Goal: Information Seeking & Learning: Learn about a topic

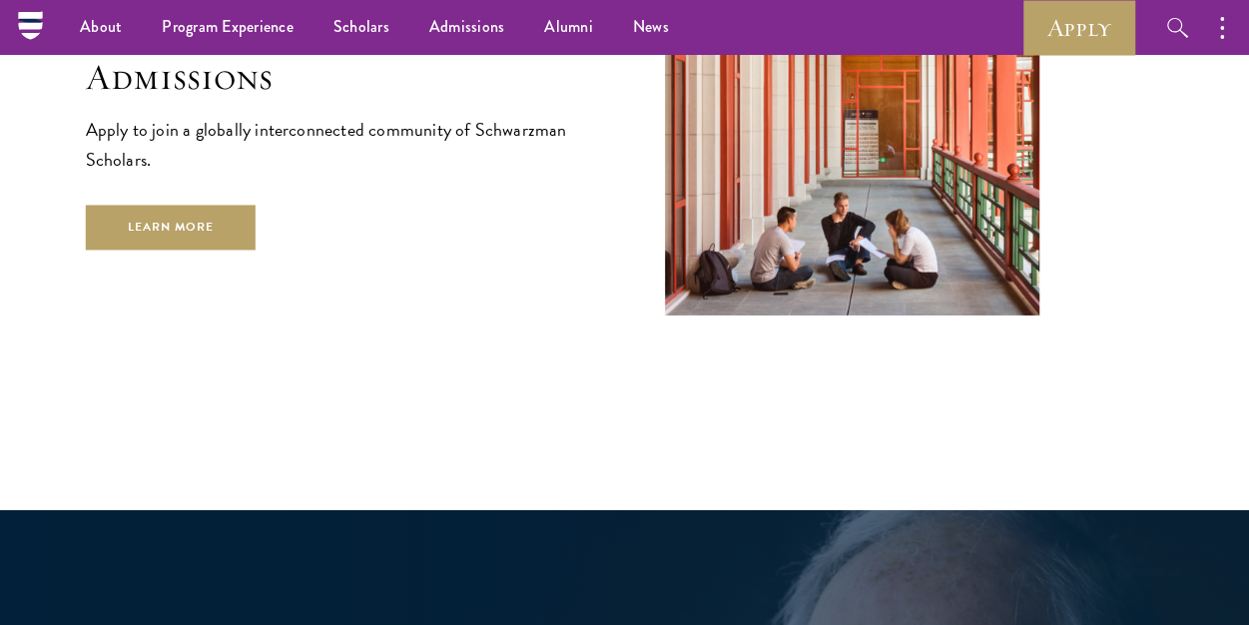
scroll to position [3095, 0]
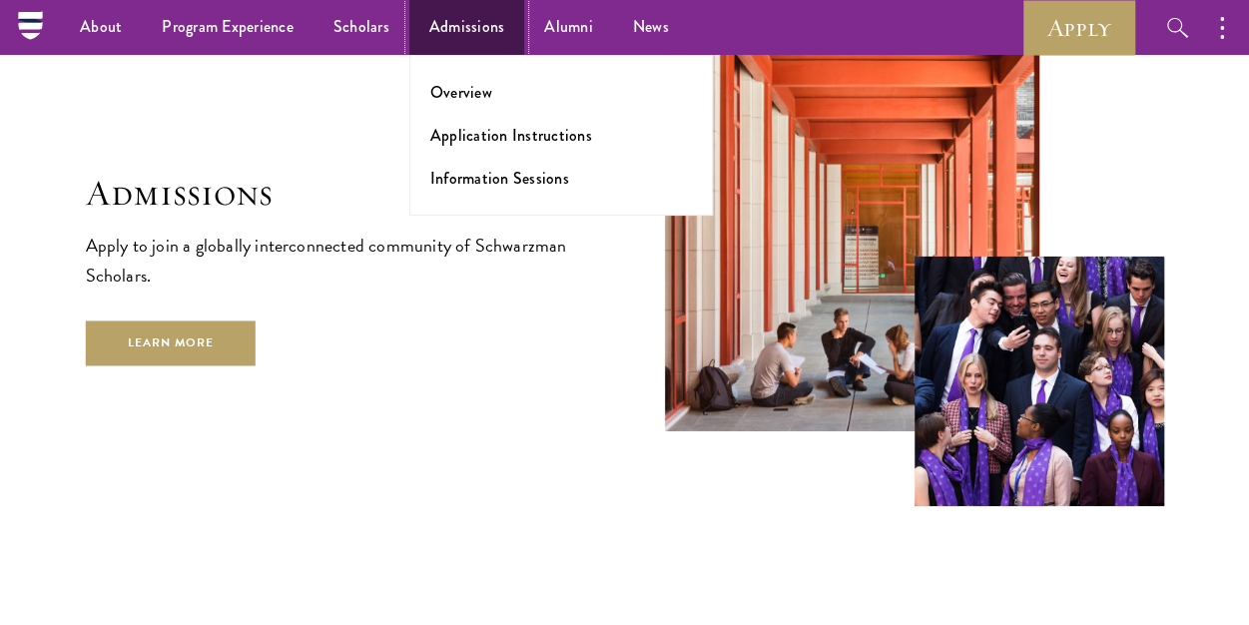
click at [459, 27] on link "Admissions" at bounding box center [467, 27] width 116 height 55
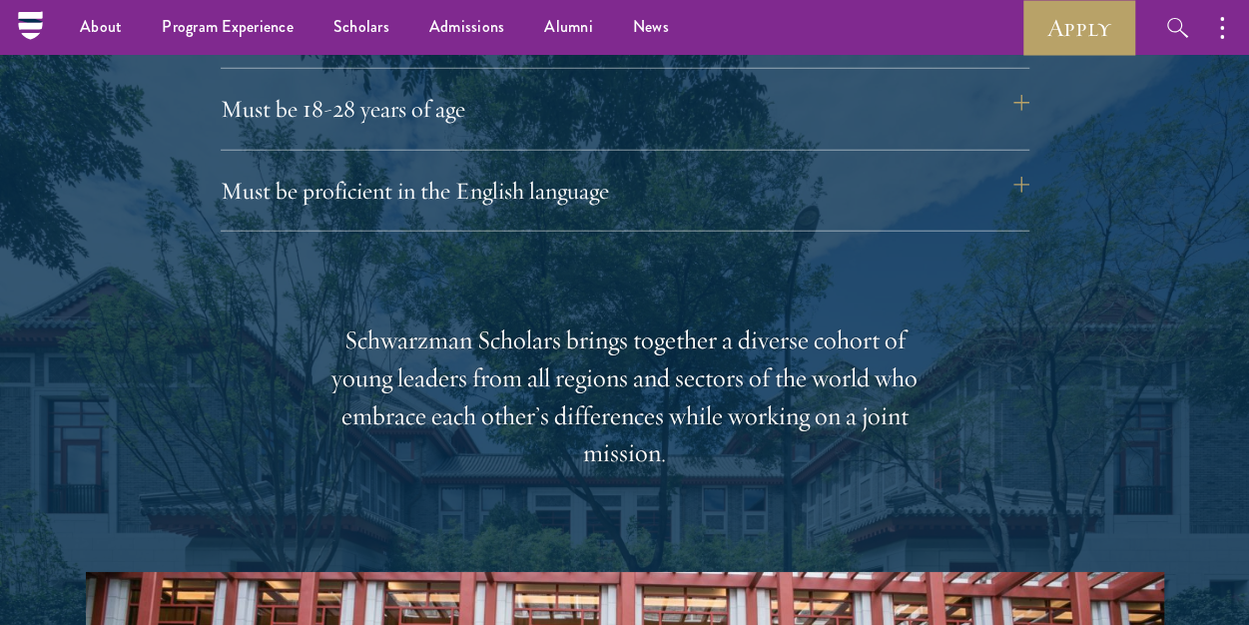
scroll to position [2795, 0]
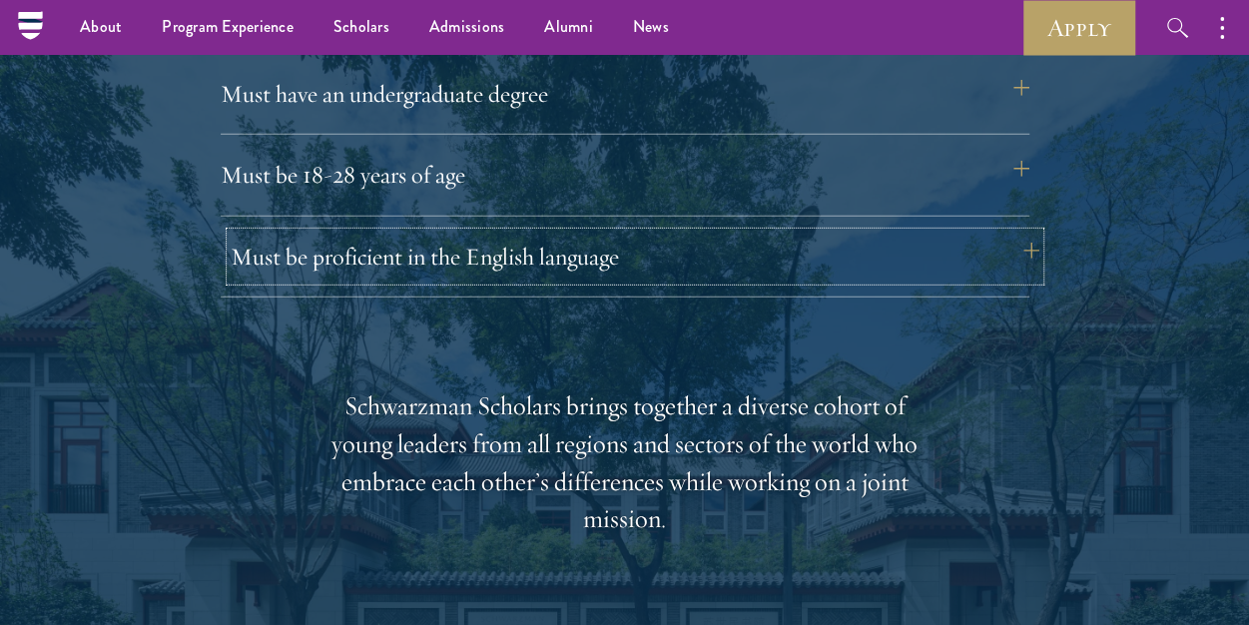
click at [463, 260] on button "Must be proficient in the English language" at bounding box center [635, 257] width 809 height 48
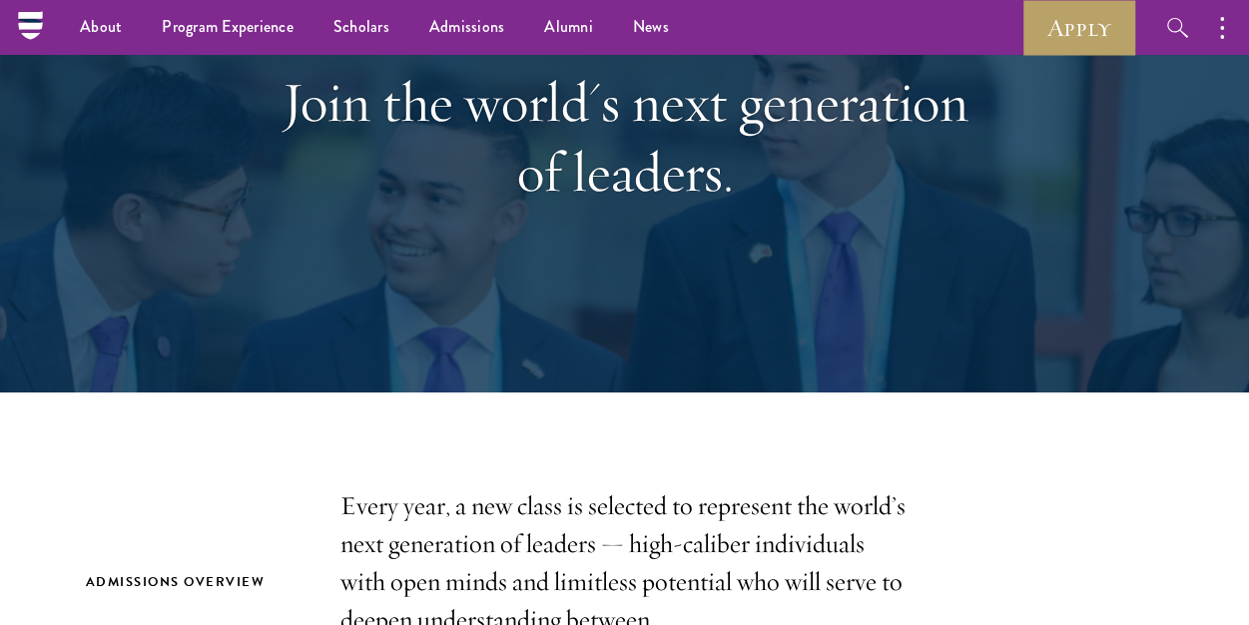
scroll to position [0, 0]
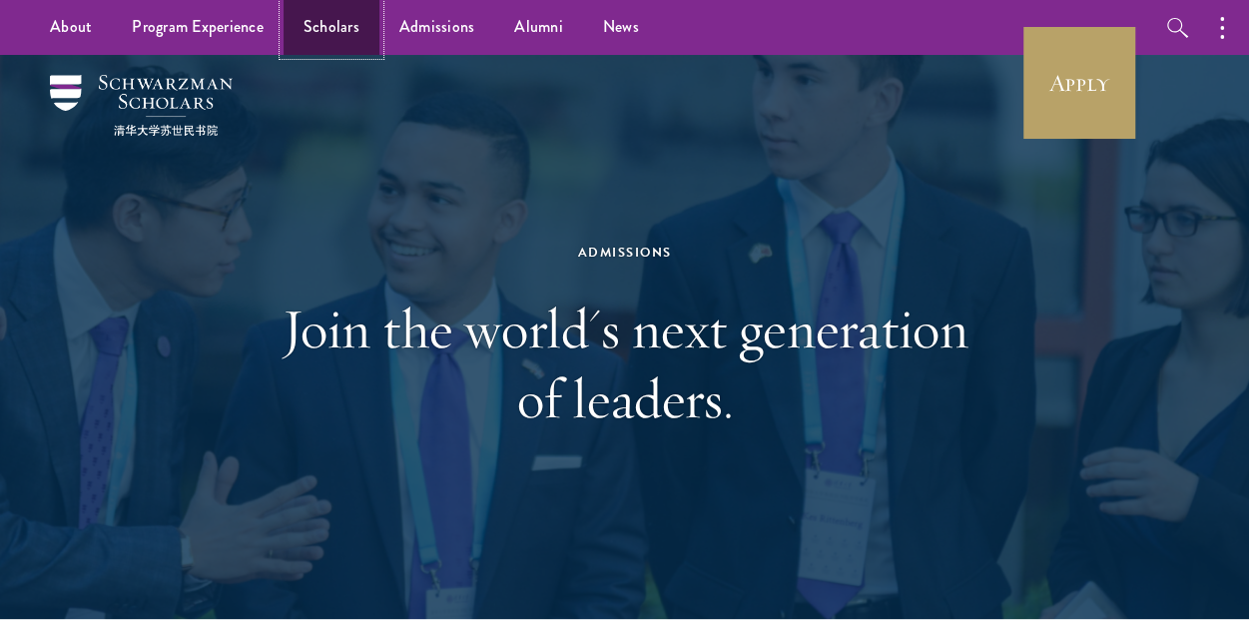
click at [290, 36] on link "Scholars" at bounding box center [332, 27] width 96 height 55
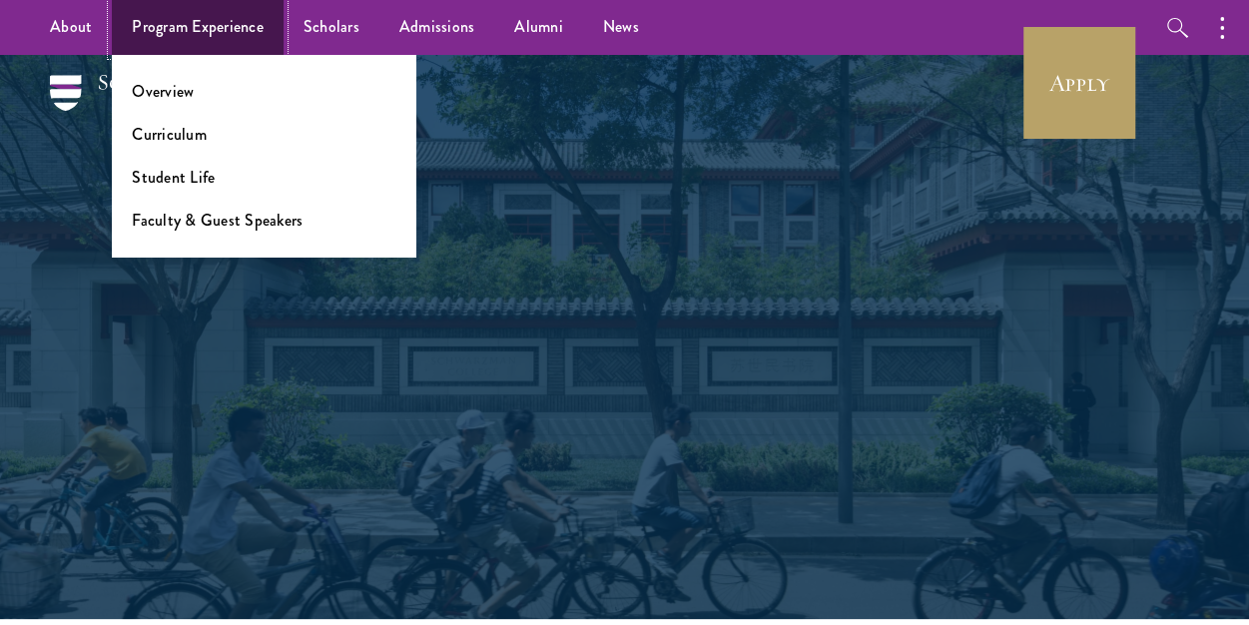
click at [215, 41] on link "Program Experience" at bounding box center [198, 27] width 172 height 55
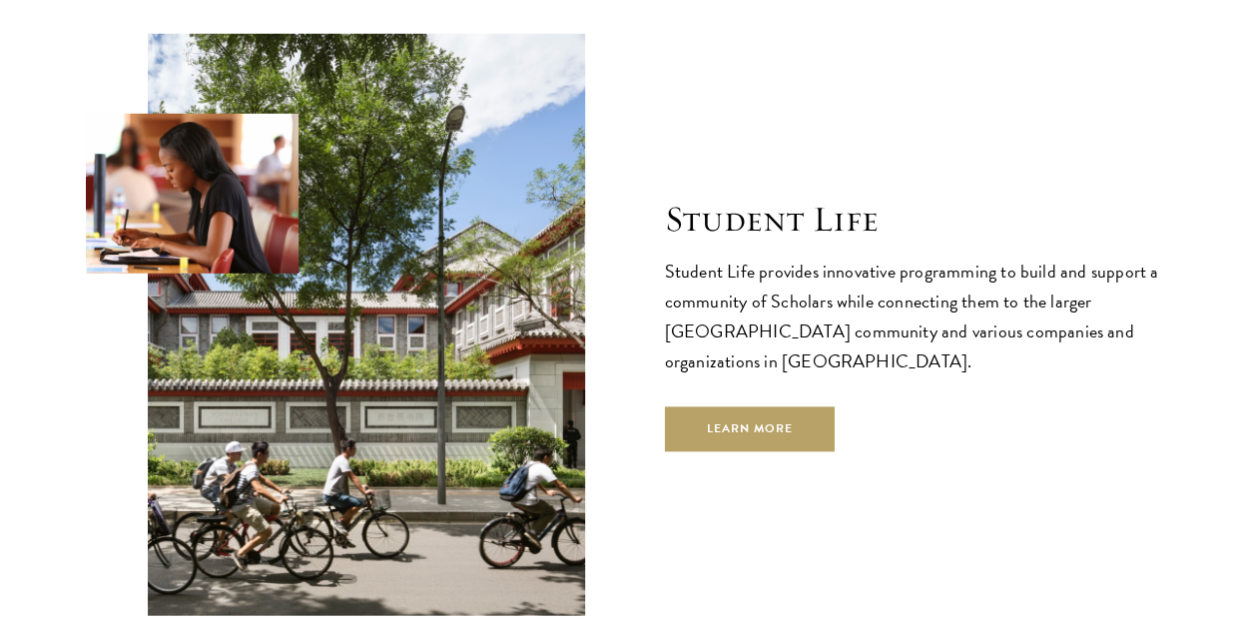
scroll to position [6589, 0]
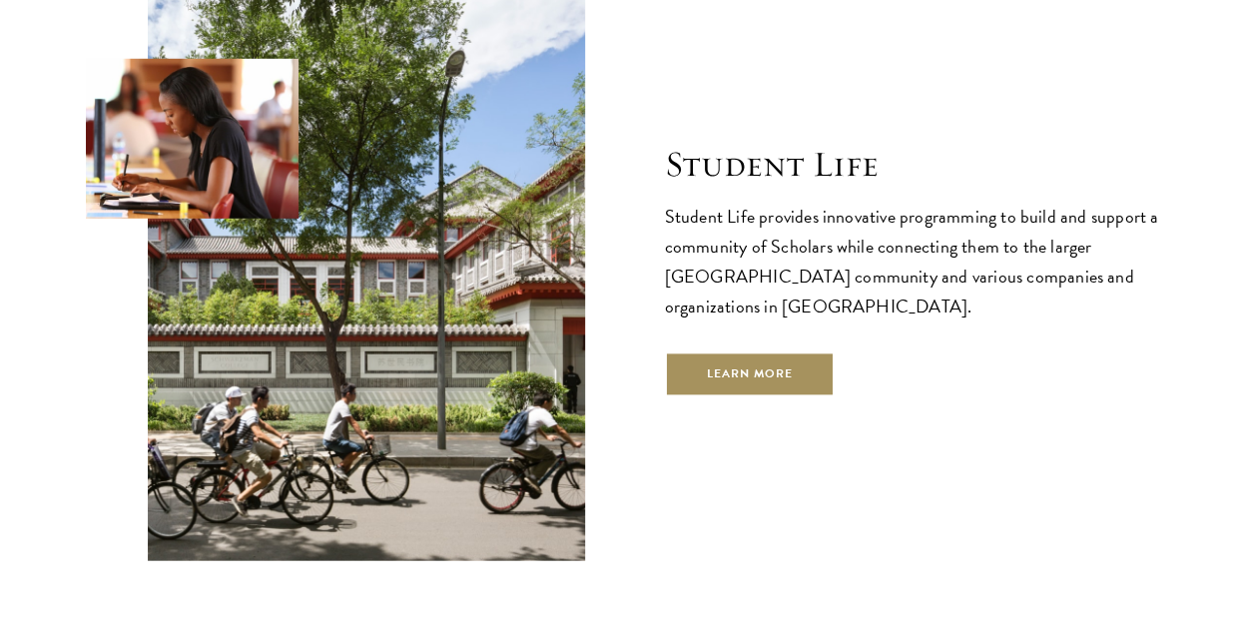
click at [735, 351] on link "Learn More" at bounding box center [750, 373] width 171 height 45
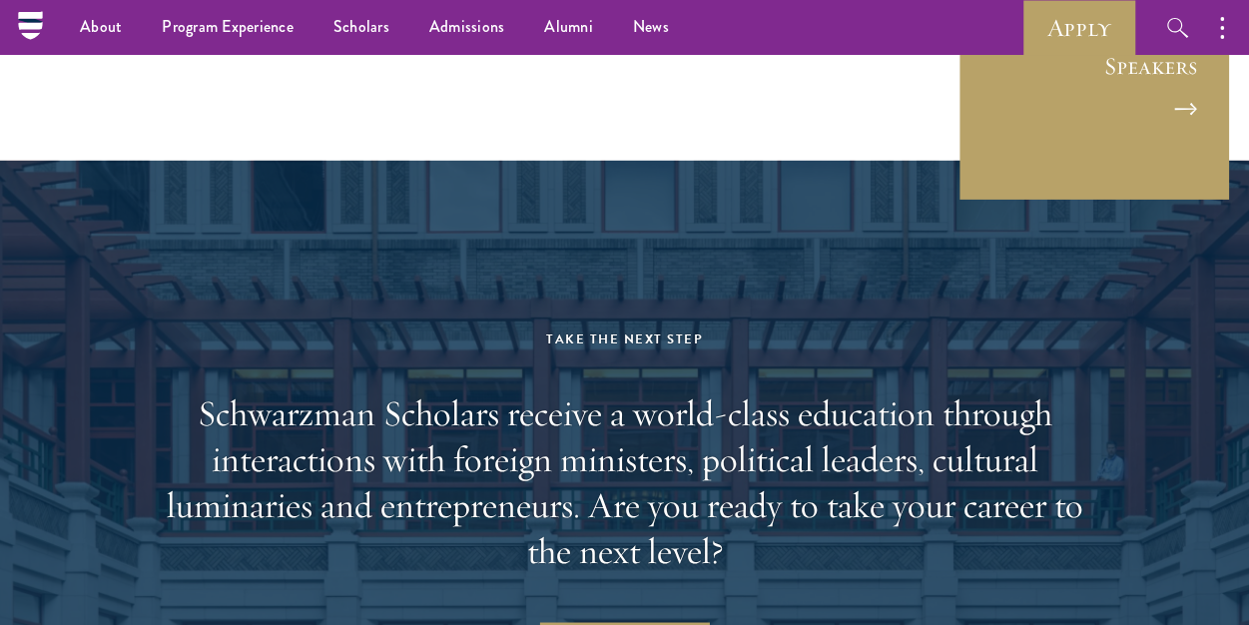
scroll to position [6900, 0]
